Goal: Information Seeking & Learning: Find specific fact

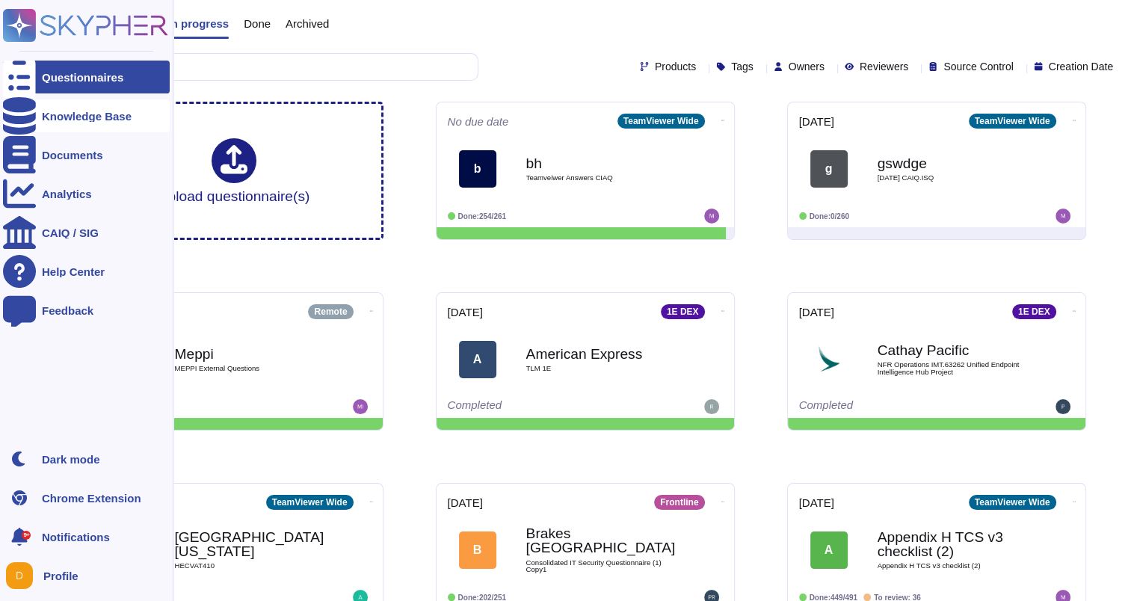
click at [38, 119] on div "Knowledge Base" at bounding box center [86, 115] width 167 height 33
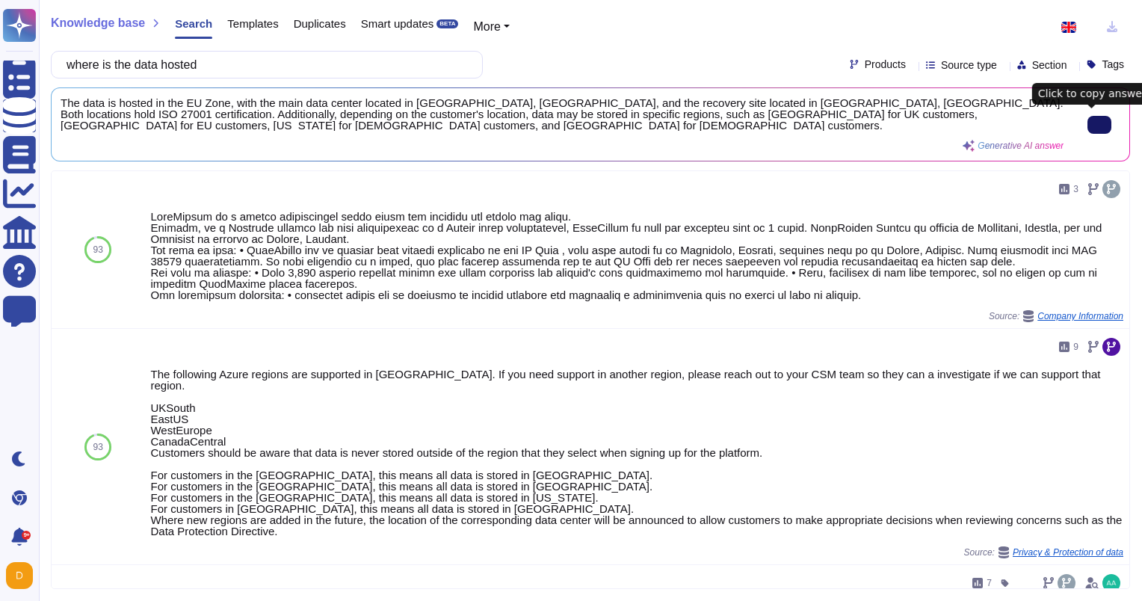
click at [1094, 130] on button at bounding box center [1099, 125] width 24 height 18
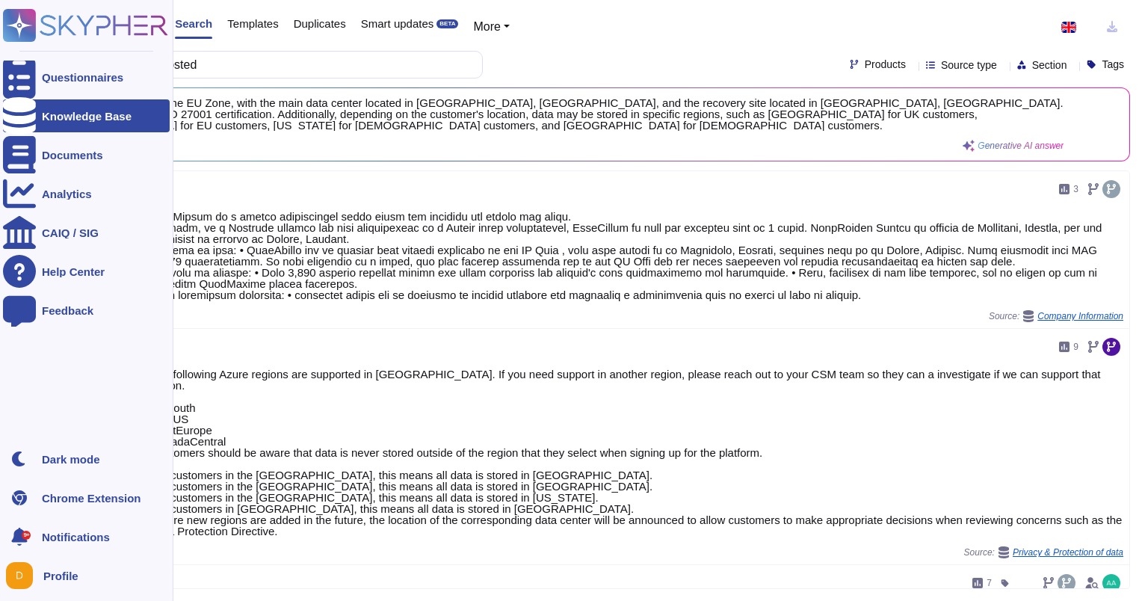
click at [22, 110] on icon at bounding box center [19, 115] width 33 height 37
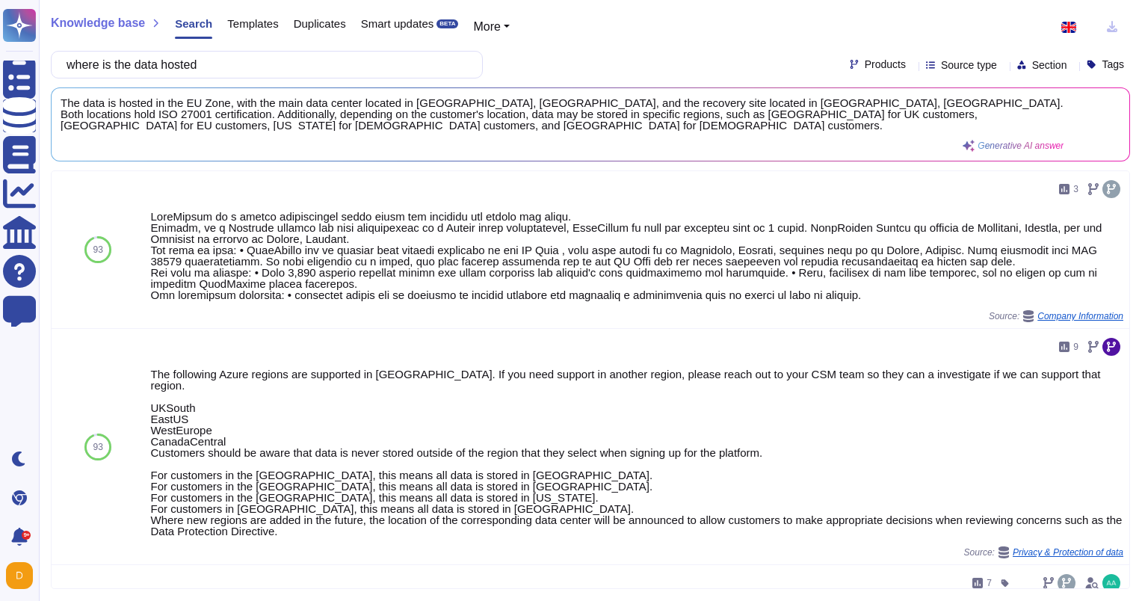
click at [182, 24] on span "Search" at bounding box center [193, 23] width 37 height 11
drag, startPoint x: 241, startPoint y: 61, endPoint x: -3, endPoint y: 61, distance: 243.6
click at [0, 61] on html "Questionnaires Knowledge Base Documents Analytics CAIQ / SIG Help Center Feedba…" at bounding box center [571, 300] width 1142 height 601
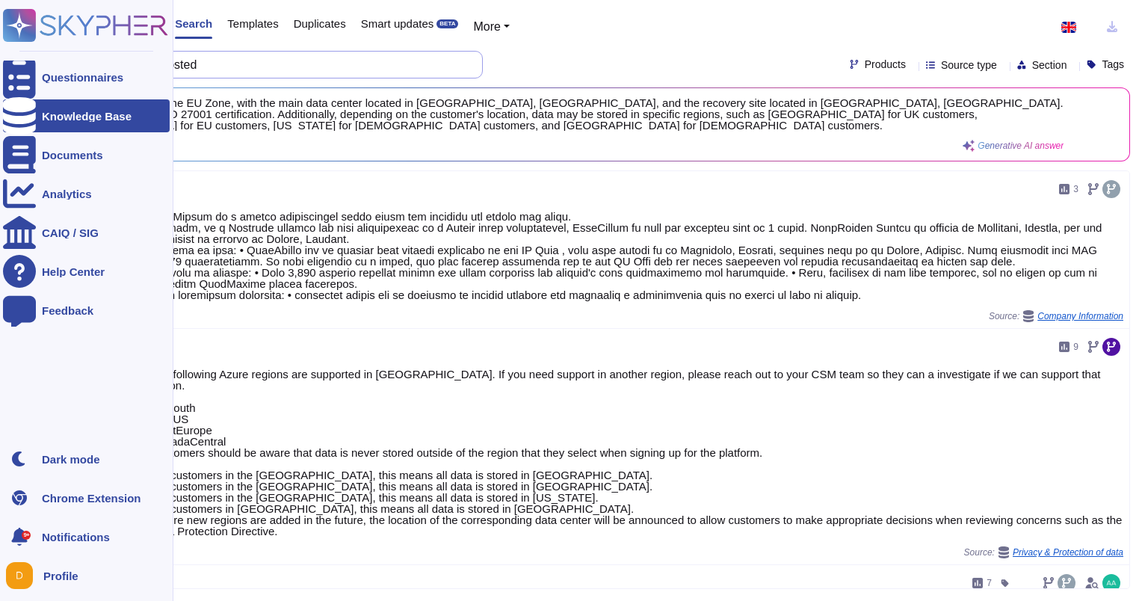
paste input "Where is the apps support team located?"
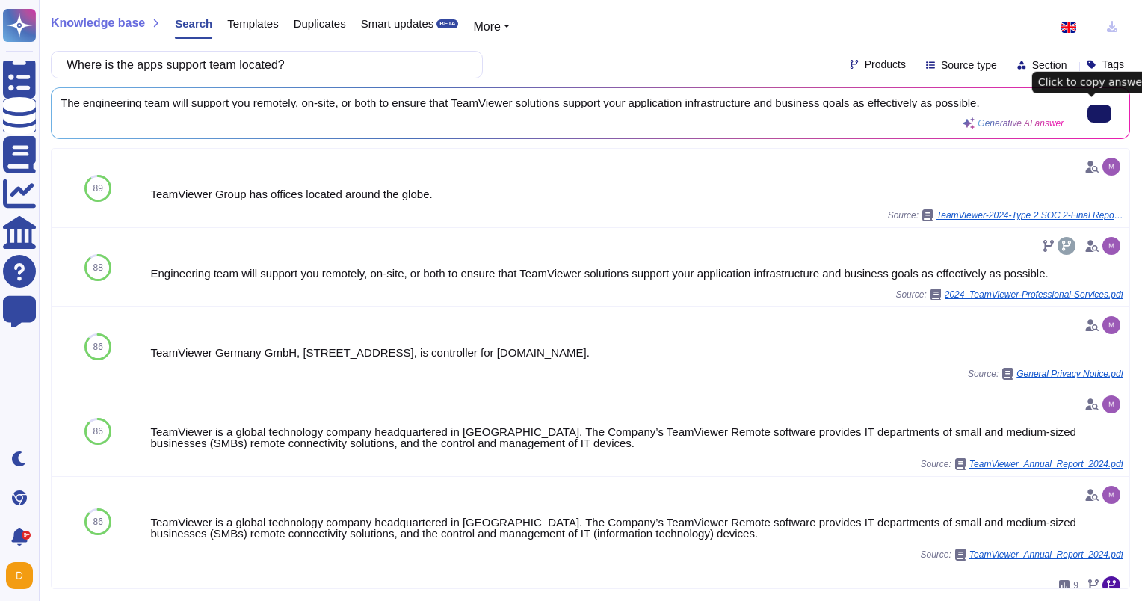
type input "Where is the apps support team located?"
click at [1087, 114] on button at bounding box center [1099, 114] width 24 height 18
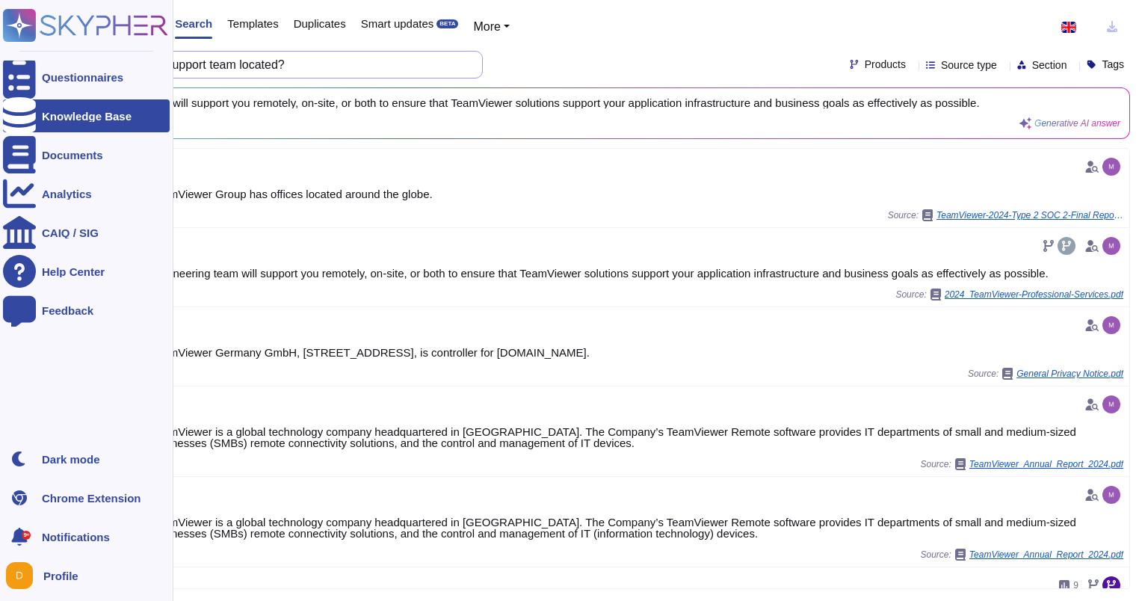
drag, startPoint x: 301, startPoint y: 60, endPoint x: 0, endPoint y: 64, distance: 301.2
click at [0, 66] on html "Questionnaires Knowledge Base Documents Analytics CAIQ / SIG Help Center Feedba…" at bounding box center [571, 300] width 1142 height 601
paste input "data archiv"
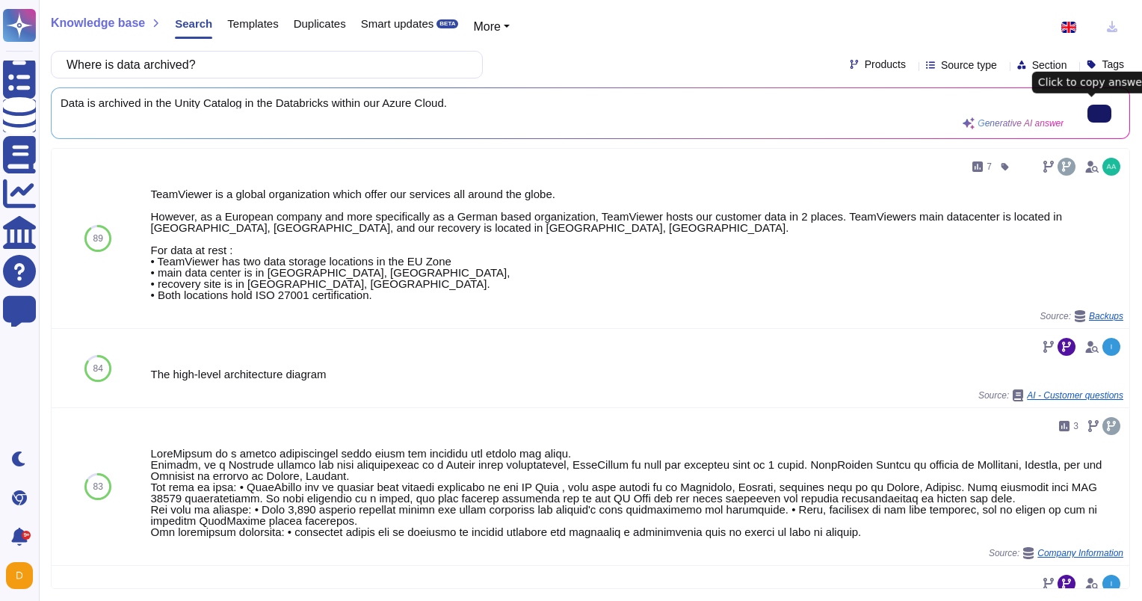
click at [1099, 111] on button at bounding box center [1099, 114] width 24 height 18
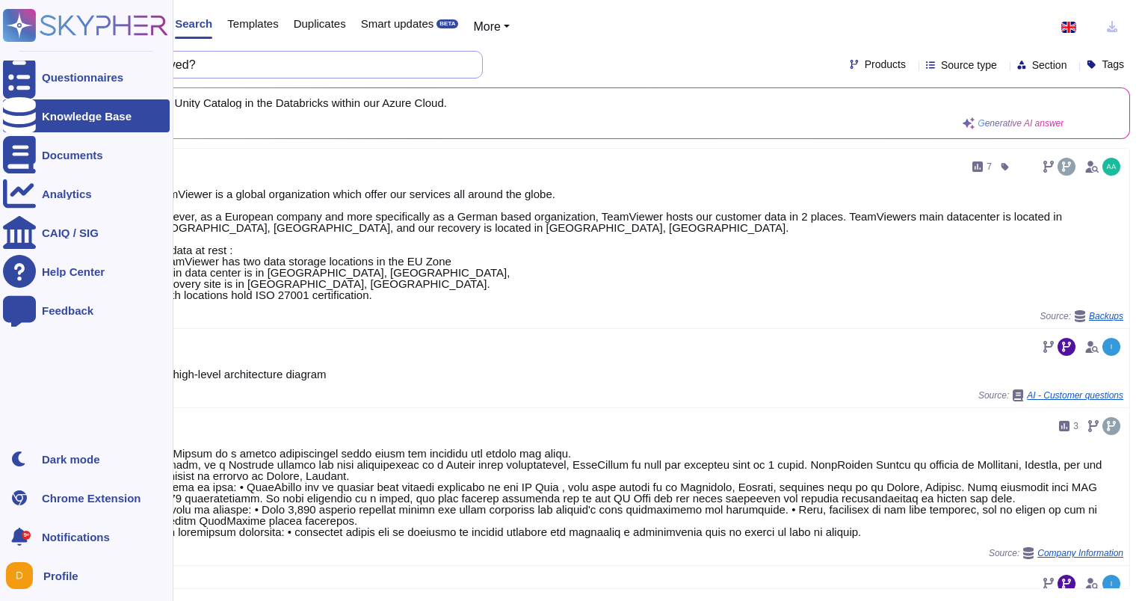
drag, startPoint x: 243, startPoint y: 57, endPoint x: 15, endPoint y: 55, distance: 227.9
click at [15, 55] on div "Questionnaires Knowledge Base Documents Analytics CAIQ / SIG Help Center Feedba…" at bounding box center [571, 300] width 1142 height 601
paste input "If Personal Data is stored on a cloud-based solution, please select or add the …"
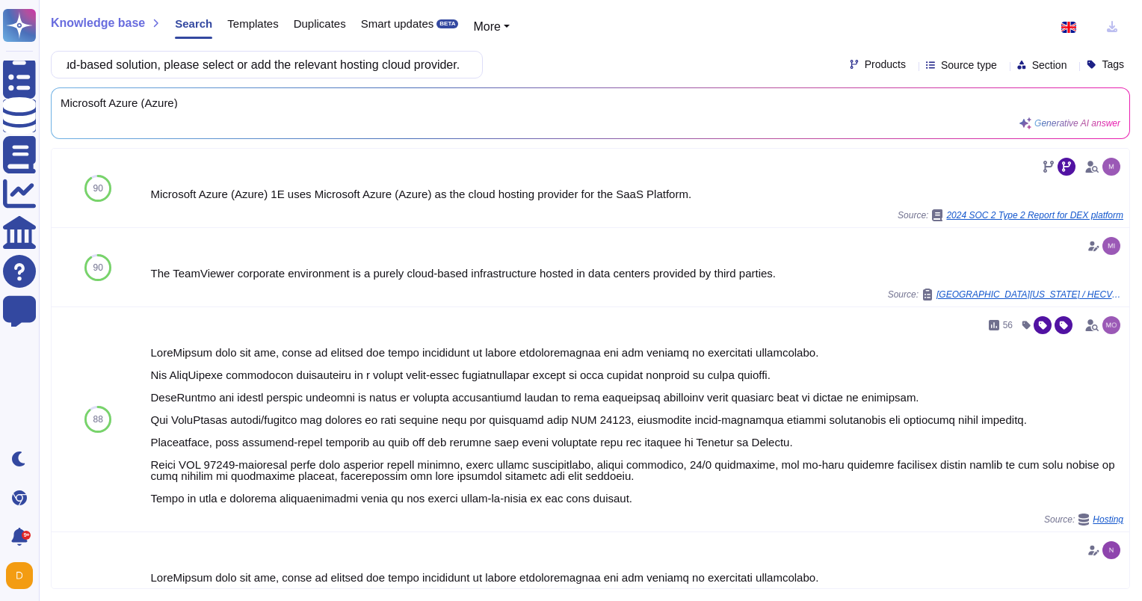
type input "If Personal Data is stored on a cloud-based solution, please select or add the …"
click at [658, 143] on div "Knowledge base Search Templates Duplicates Smart updates BETA More If Personal …" at bounding box center [590, 300] width 1103 height 601
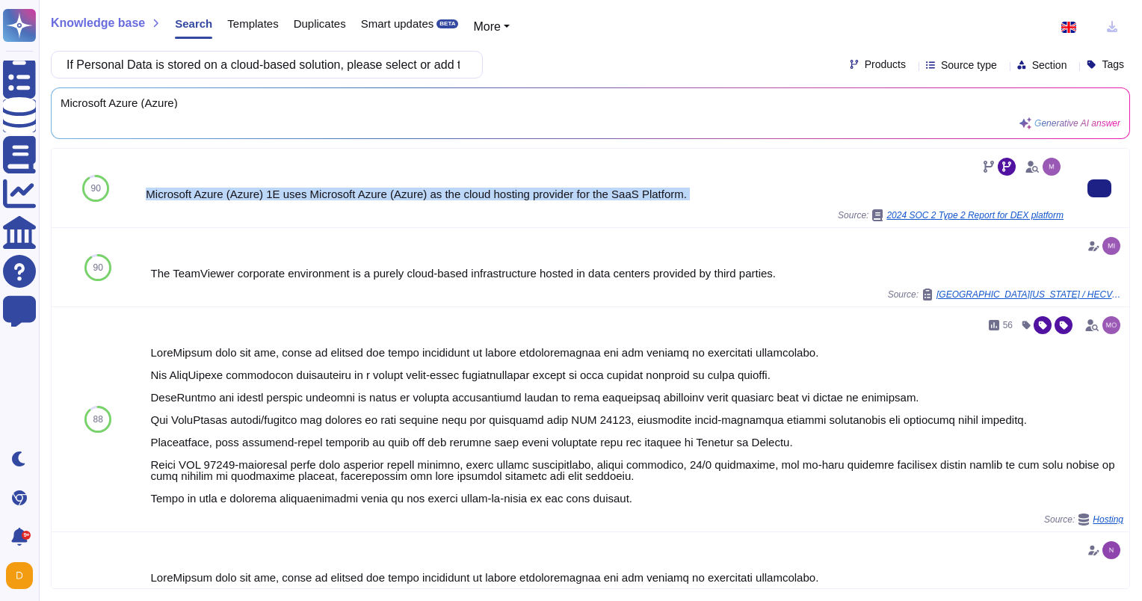
drag, startPoint x: 155, startPoint y: 194, endPoint x: 705, endPoint y: 203, distance: 549.3
click at [705, 203] on div "Microsoft Azure (Azure) 1E uses Microsoft Azure (Azure) as the cloud hosting pr…" at bounding box center [605, 188] width 918 height 67
drag, startPoint x: 705, startPoint y: 203, endPoint x: 672, endPoint y: 195, distance: 33.9
click at [672, 195] on div "Microsoft Azure (Azure) 1E uses Microsoft Azure (Azure) as the cloud hosting pr…" at bounding box center [605, 193] width 918 height 11
click at [698, 188] on div "Microsoft Azure (Azure) 1E uses Microsoft Azure (Azure) as the cloud hosting pr…" at bounding box center [605, 193] width 918 height 11
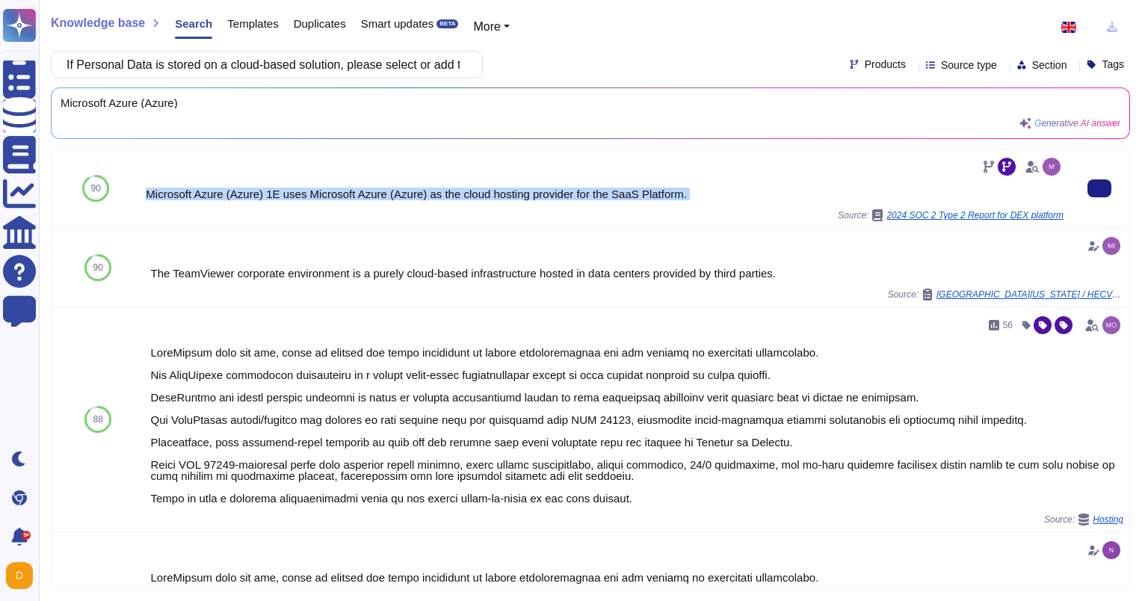
drag, startPoint x: 148, startPoint y: 191, endPoint x: 404, endPoint y: 205, distance: 255.9
click at [404, 205] on div "Microsoft Azure (Azure) 1E uses Microsoft Azure (Azure) as the cloud hosting pr…" at bounding box center [605, 188] width 918 height 67
click at [371, 193] on div "Microsoft Azure (Azure) 1E uses Microsoft Azure (Azure) as the cloud hosting pr…" at bounding box center [605, 193] width 918 height 11
